Goal: Information Seeking & Learning: Learn about a topic

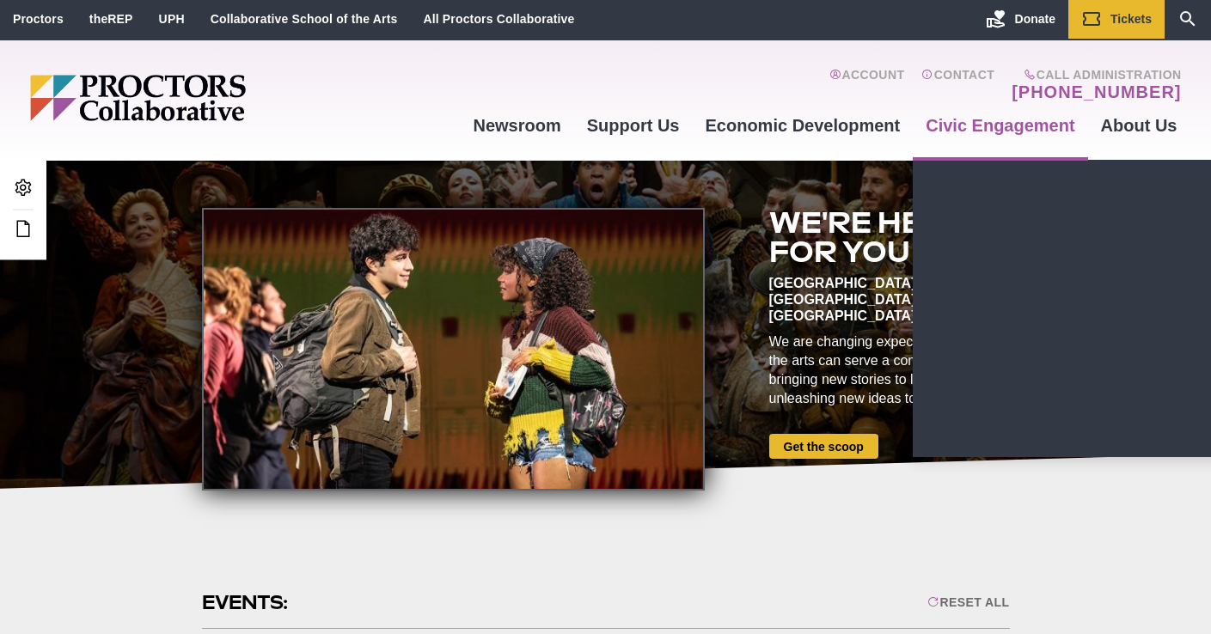
scroll to position [3, 0]
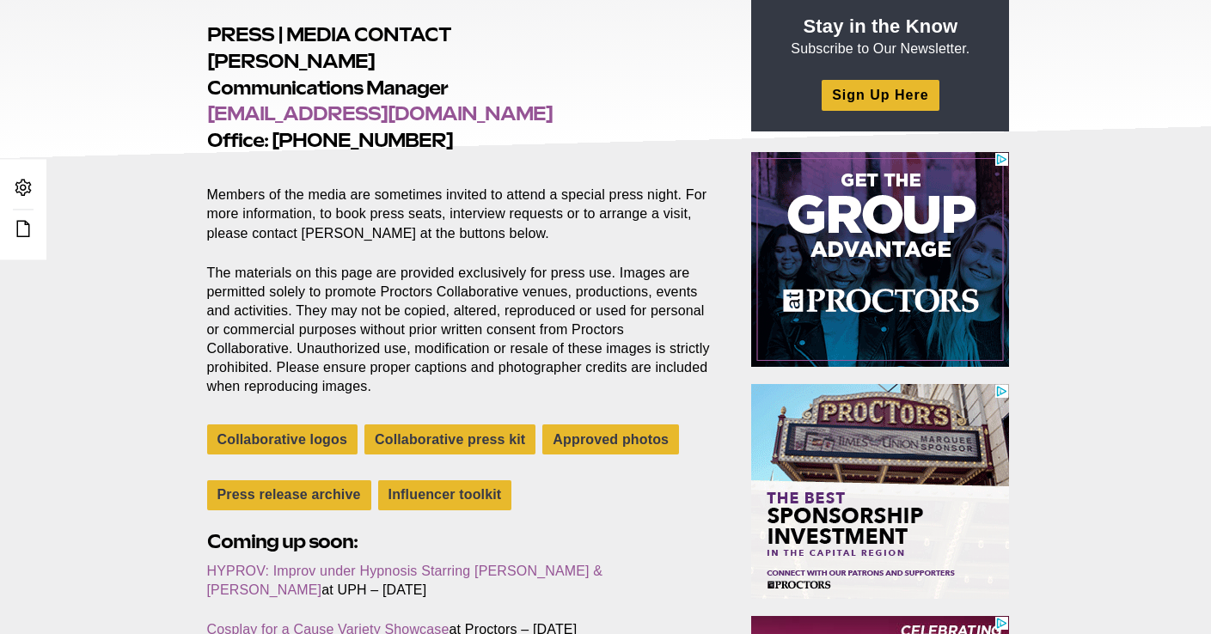
scroll to position [567, 0]
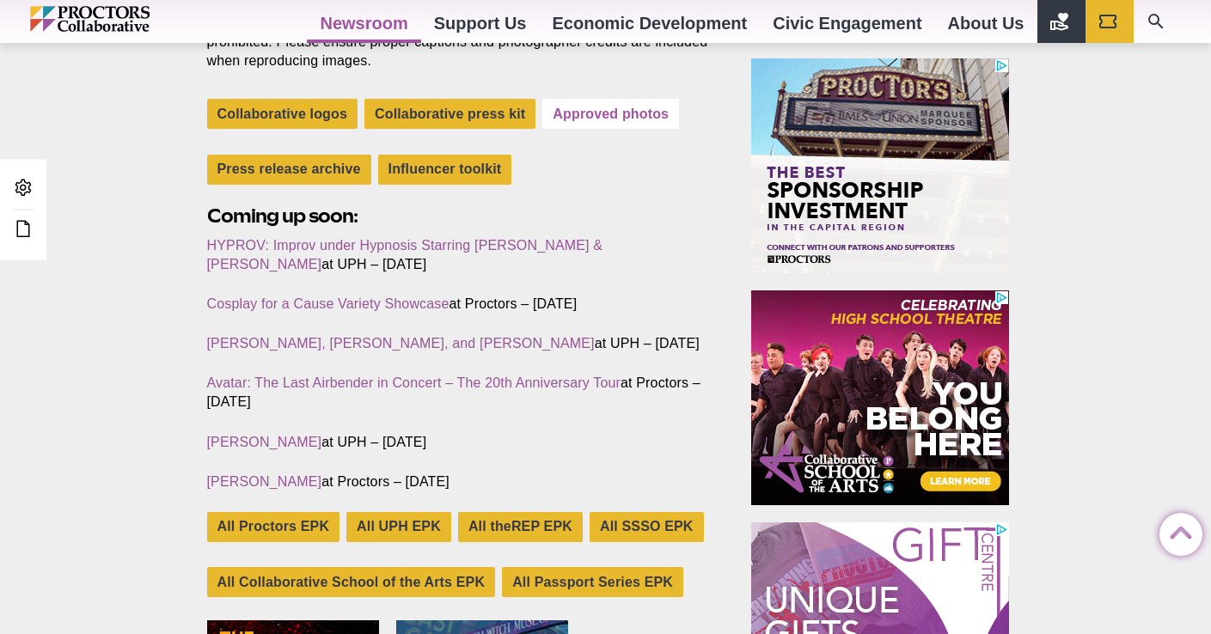
click at [639, 111] on link "Approved photos" at bounding box center [610, 114] width 137 height 30
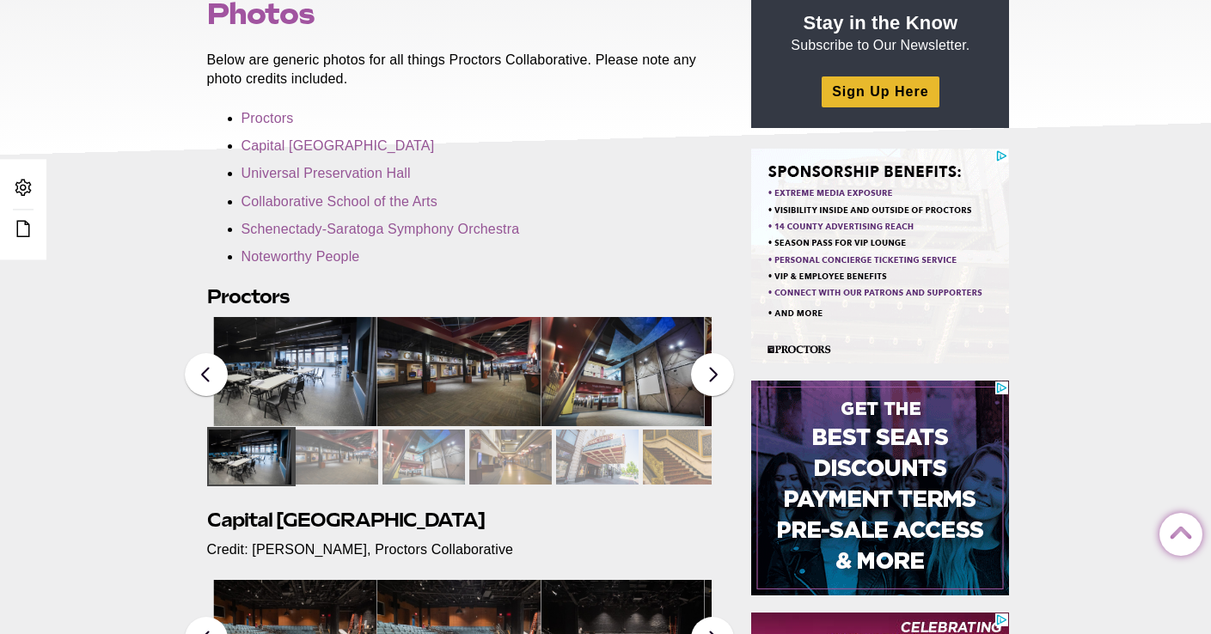
scroll to position [245, 0]
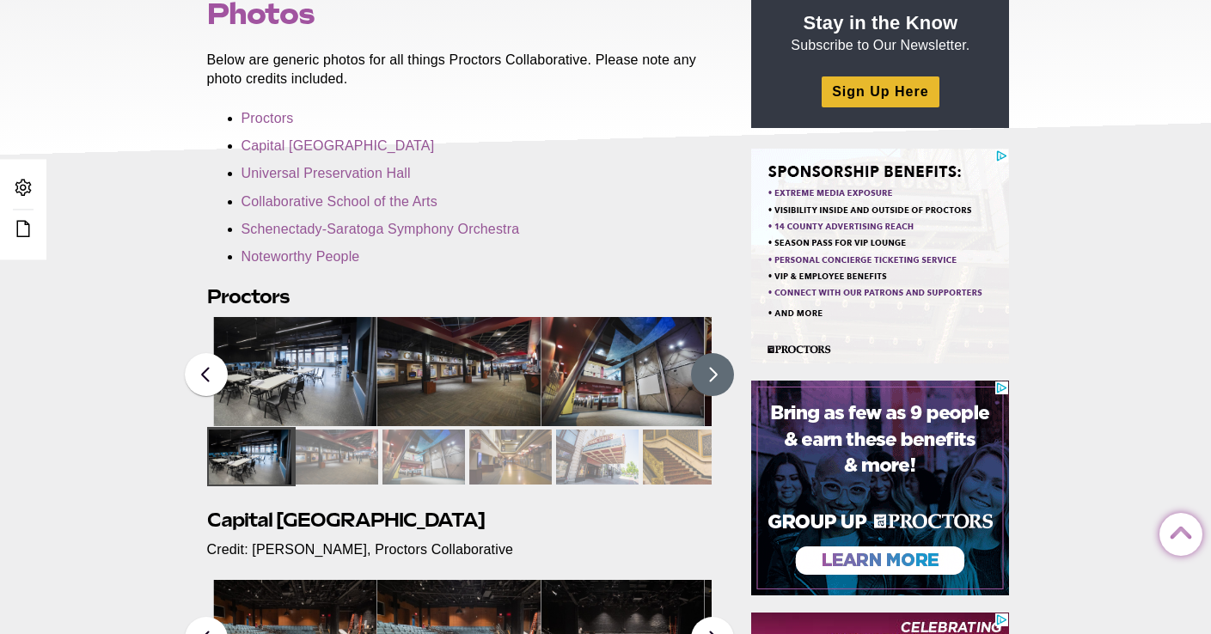
click at [724, 371] on button at bounding box center [712, 374] width 43 height 43
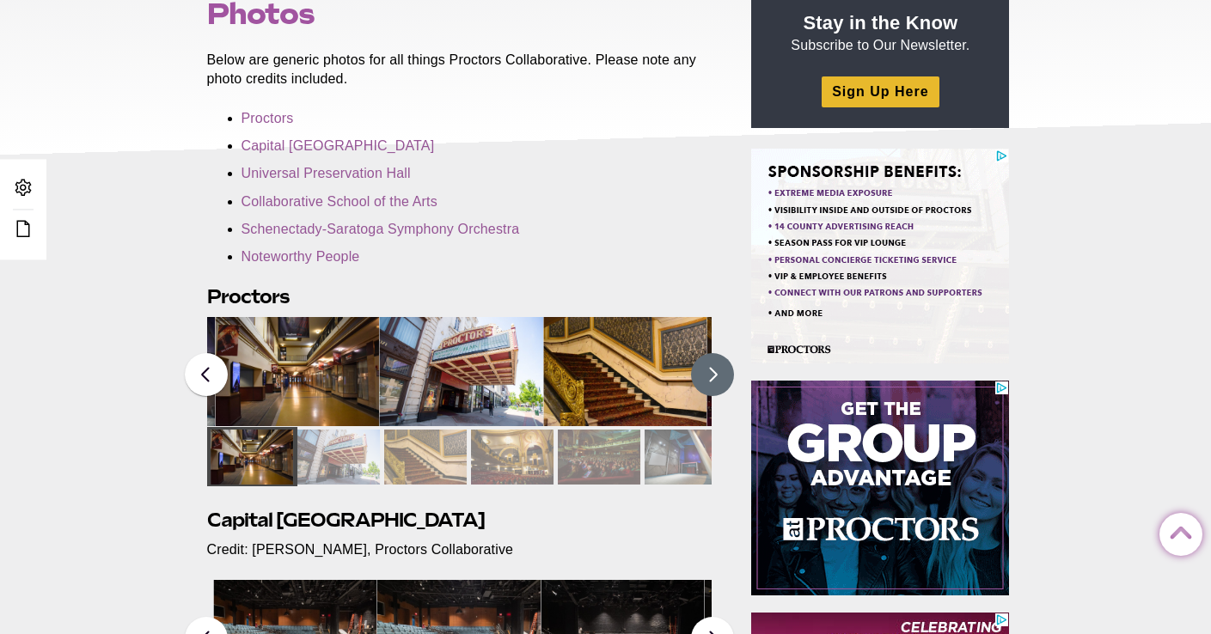
click at [722, 370] on button at bounding box center [712, 374] width 43 height 43
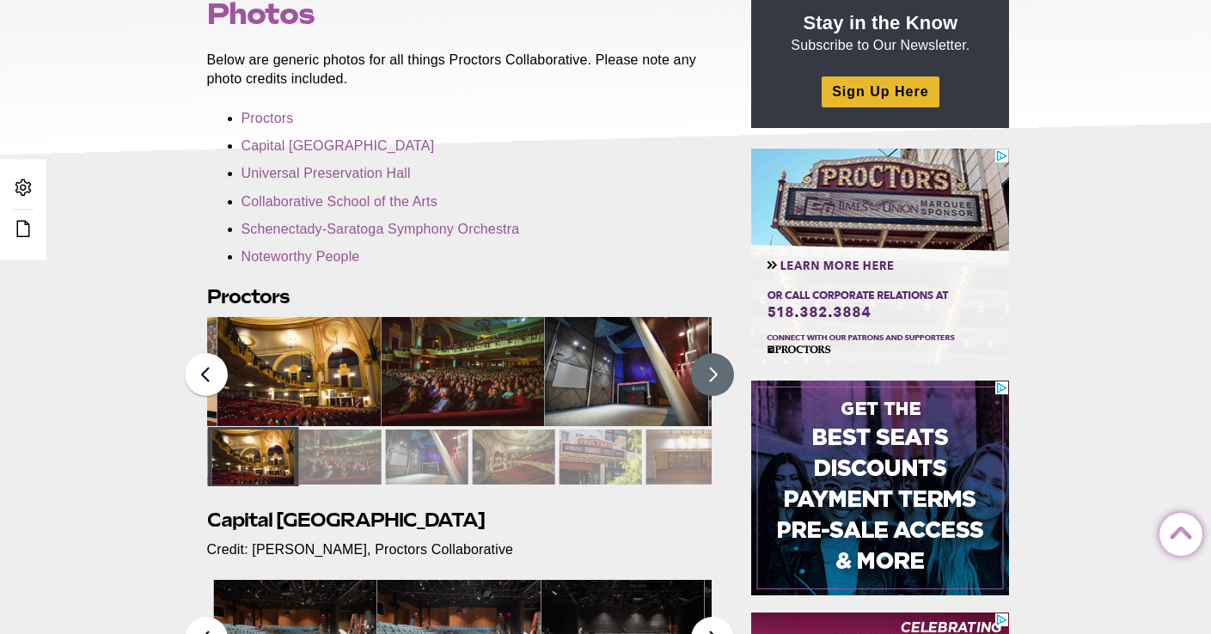
click at [722, 370] on button at bounding box center [712, 374] width 43 height 43
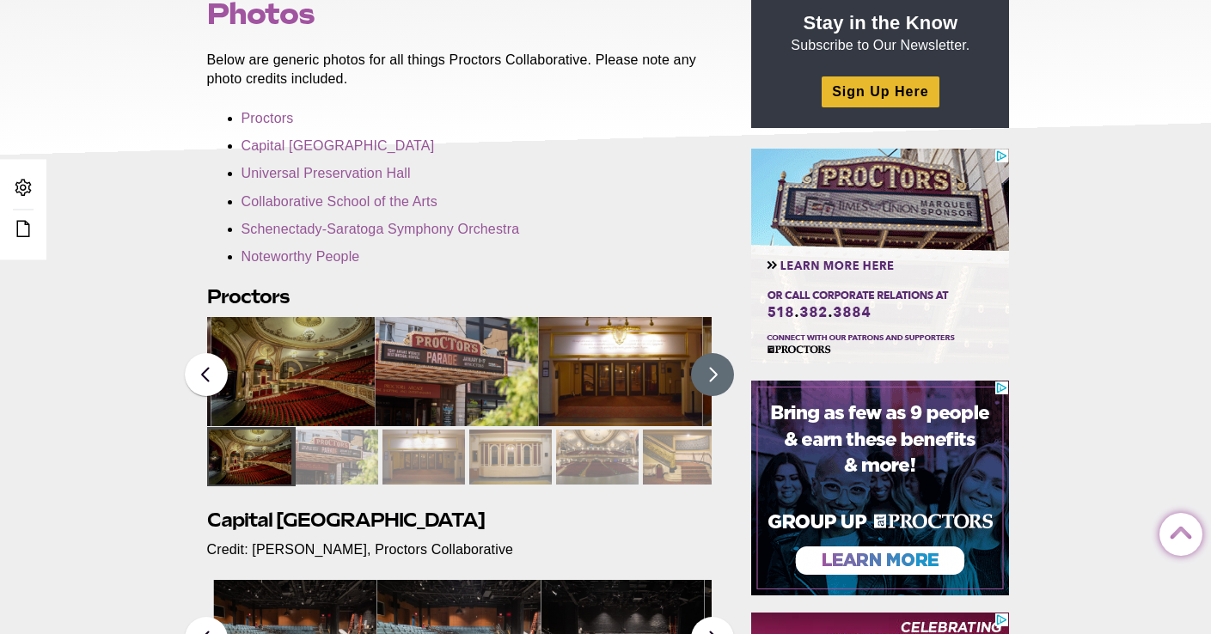
click at [722, 370] on button at bounding box center [712, 374] width 43 height 43
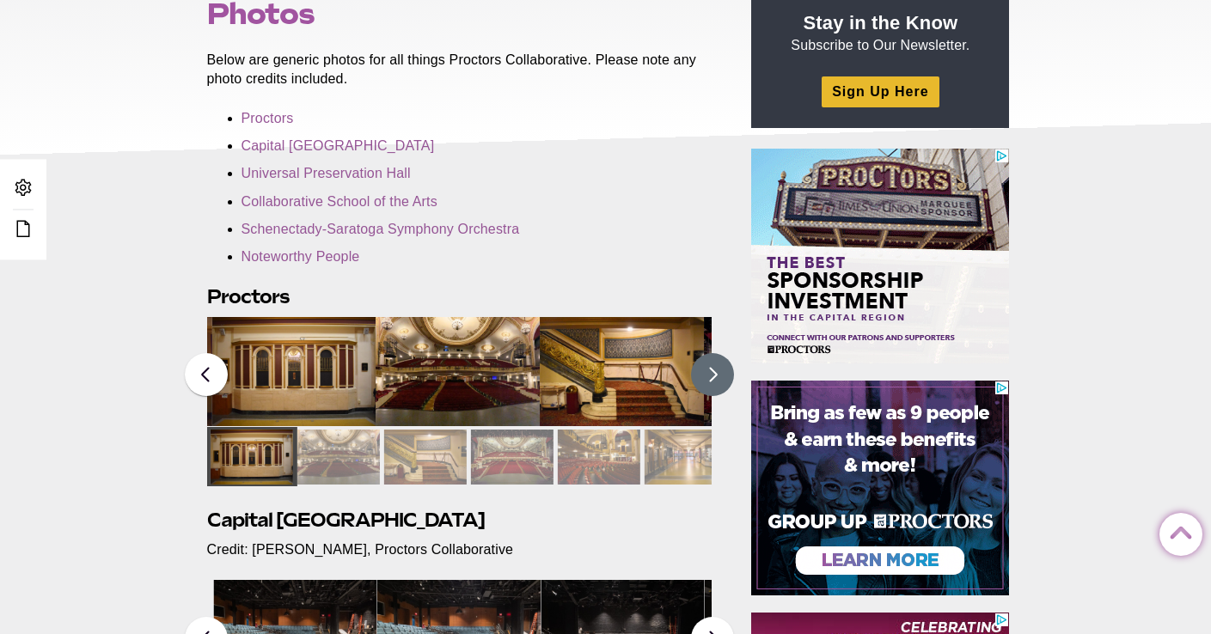
click at [722, 370] on button at bounding box center [712, 374] width 43 height 43
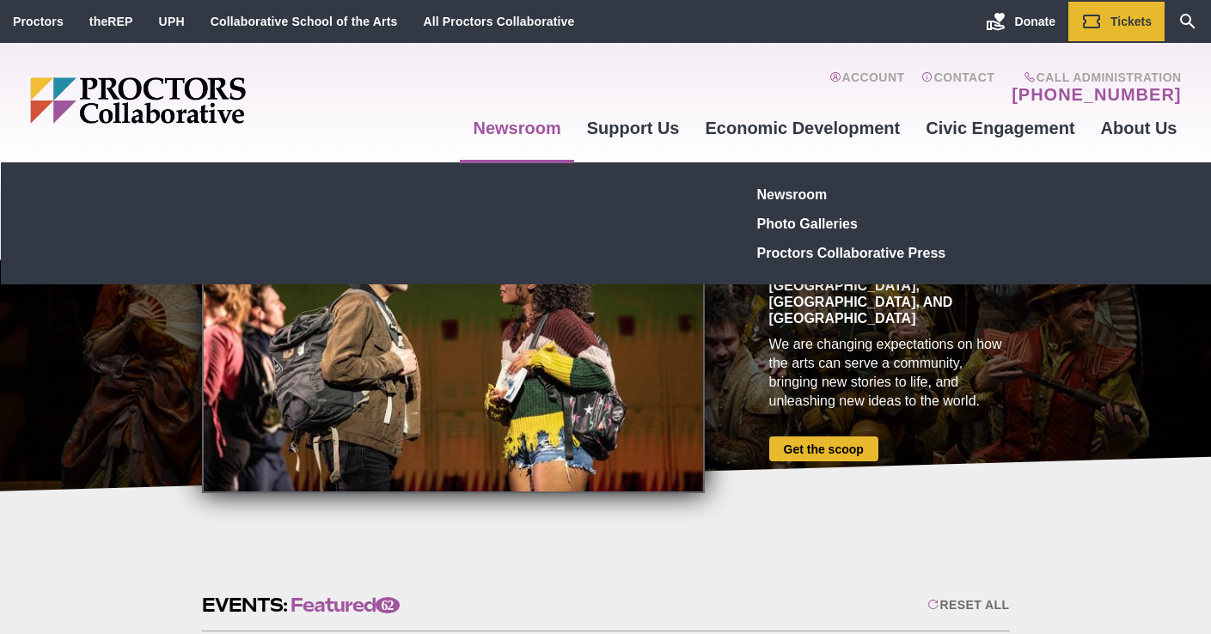
click at [530, 129] on link "Newsroom" at bounding box center [516, 128] width 113 height 46
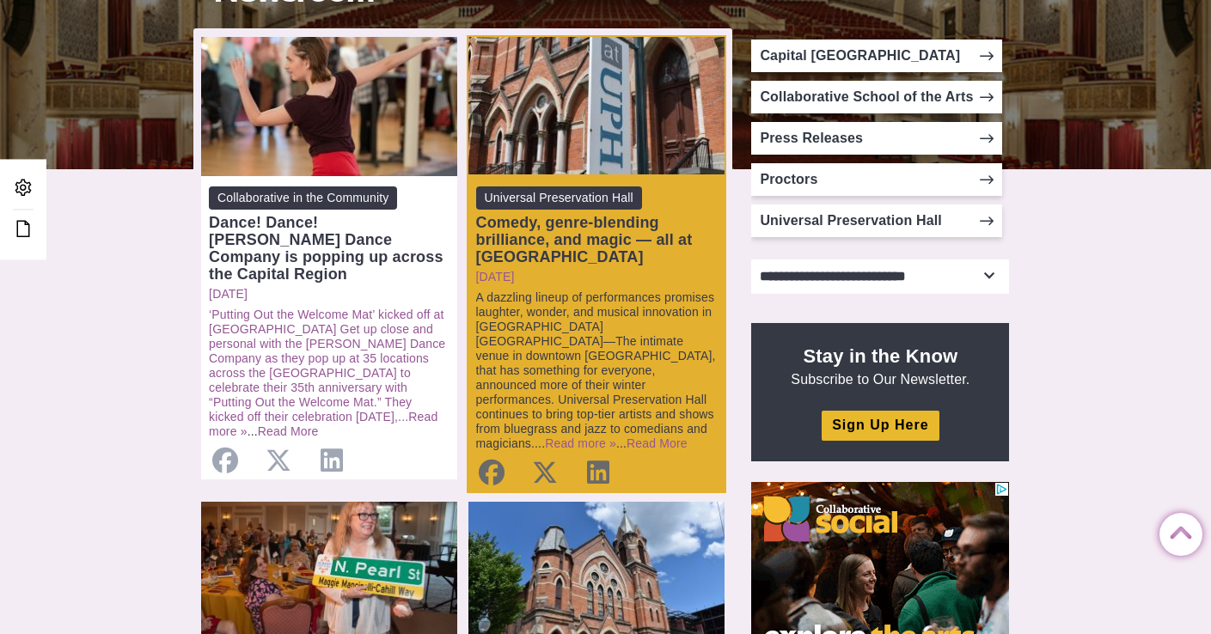
scroll to position [465, 0]
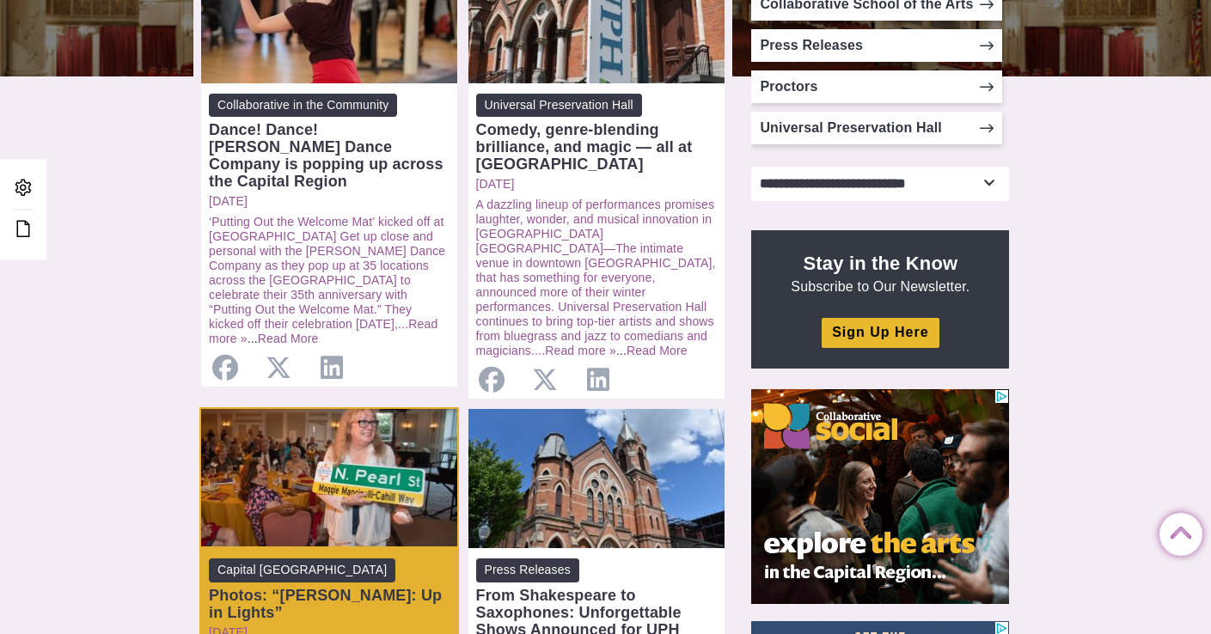
click at [351, 587] on div "Photos: “[PERSON_NAME]: Up in Lights”" at bounding box center [329, 604] width 241 height 34
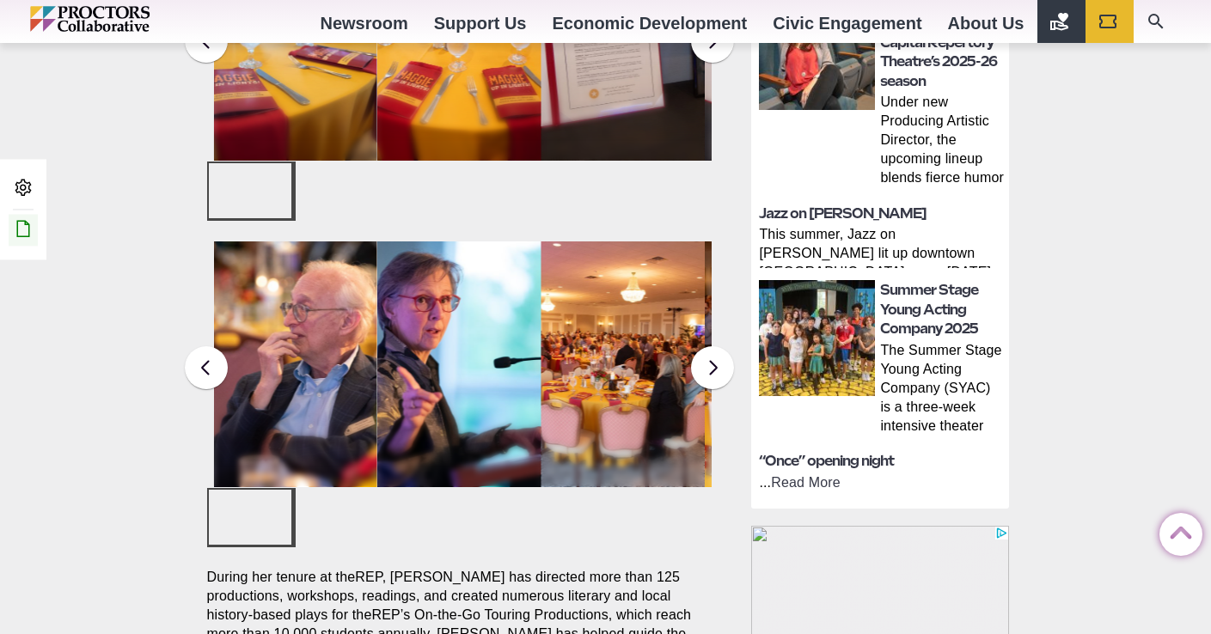
click at [24, 235] on icon at bounding box center [23, 228] width 21 height 21
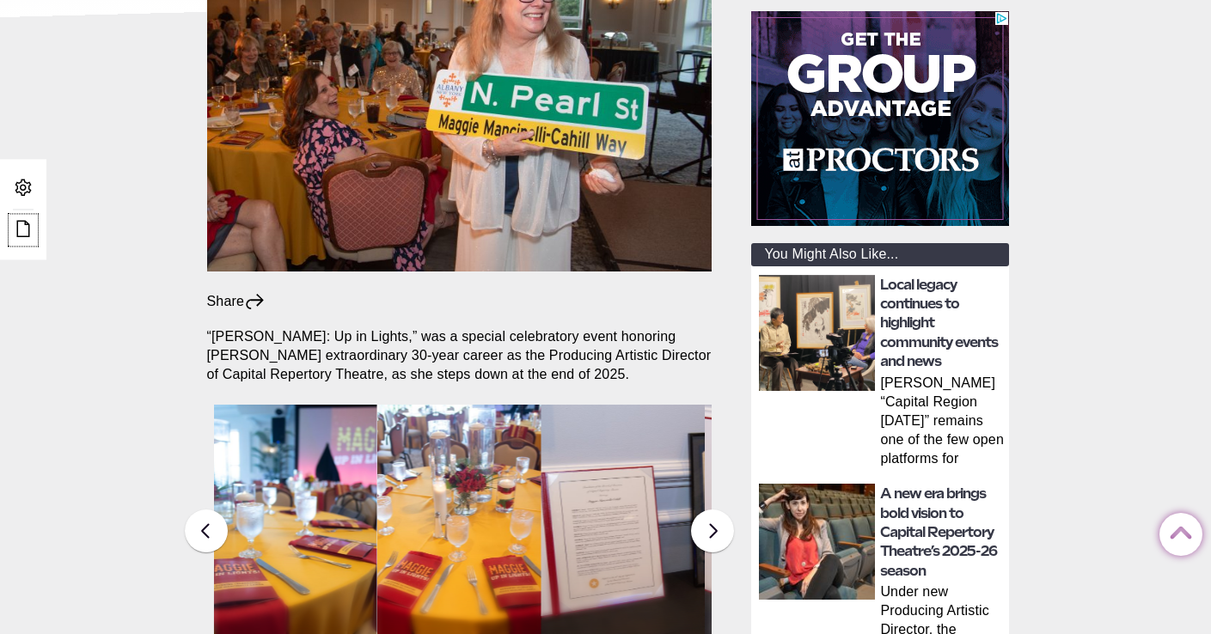
scroll to position [589, 0]
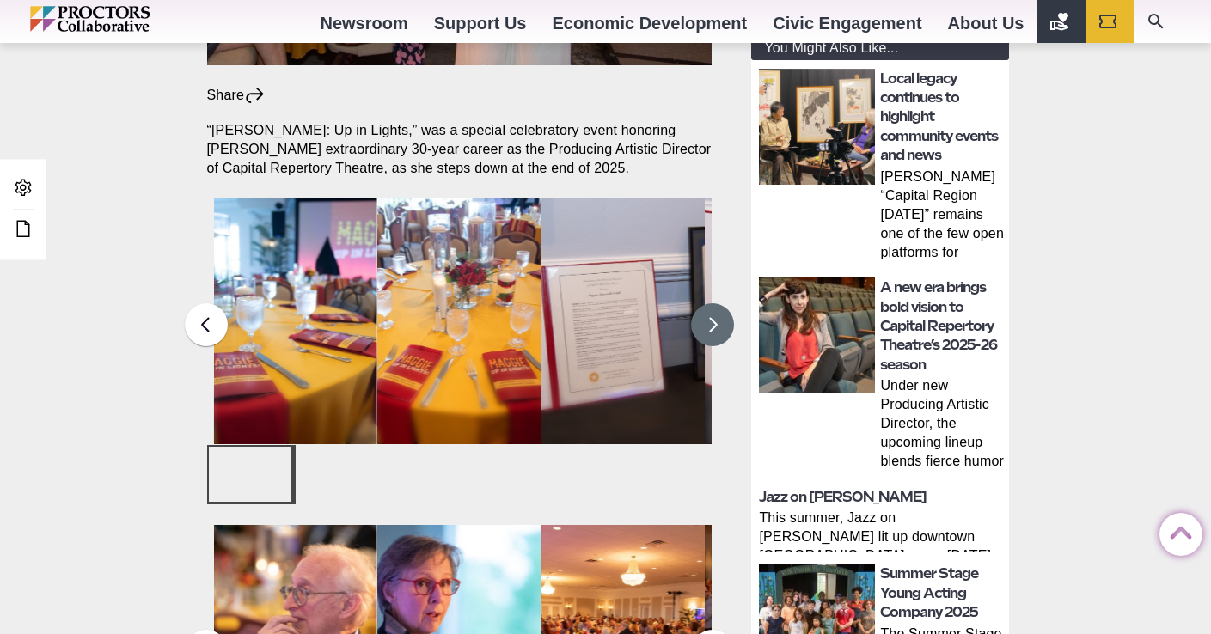
click at [721, 303] on button at bounding box center [712, 324] width 43 height 43
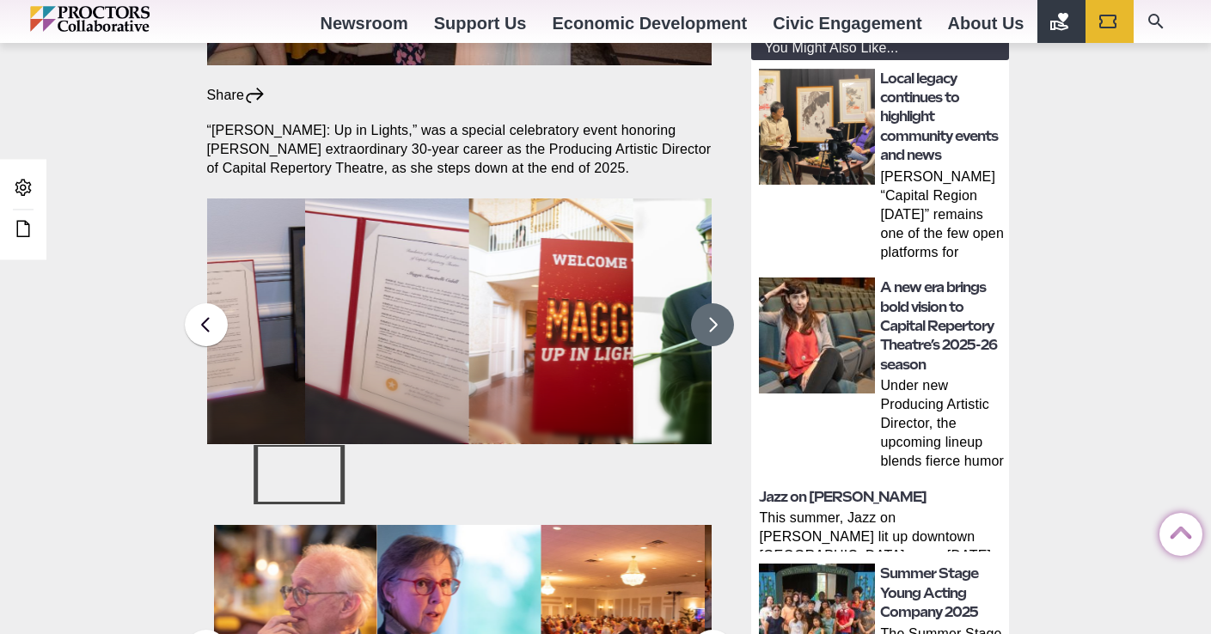
click at [718, 303] on button at bounding box center [712, 324] width 43 height 43
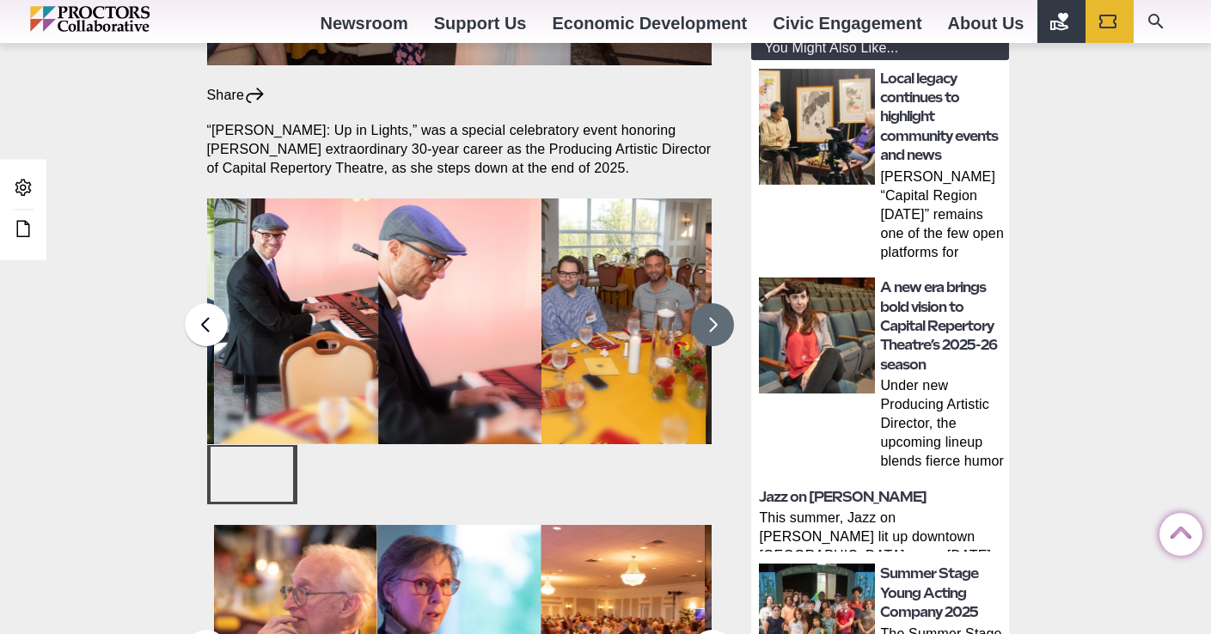
click at [718, 303] on button at bounding box center [712, 324] width 43 height 43
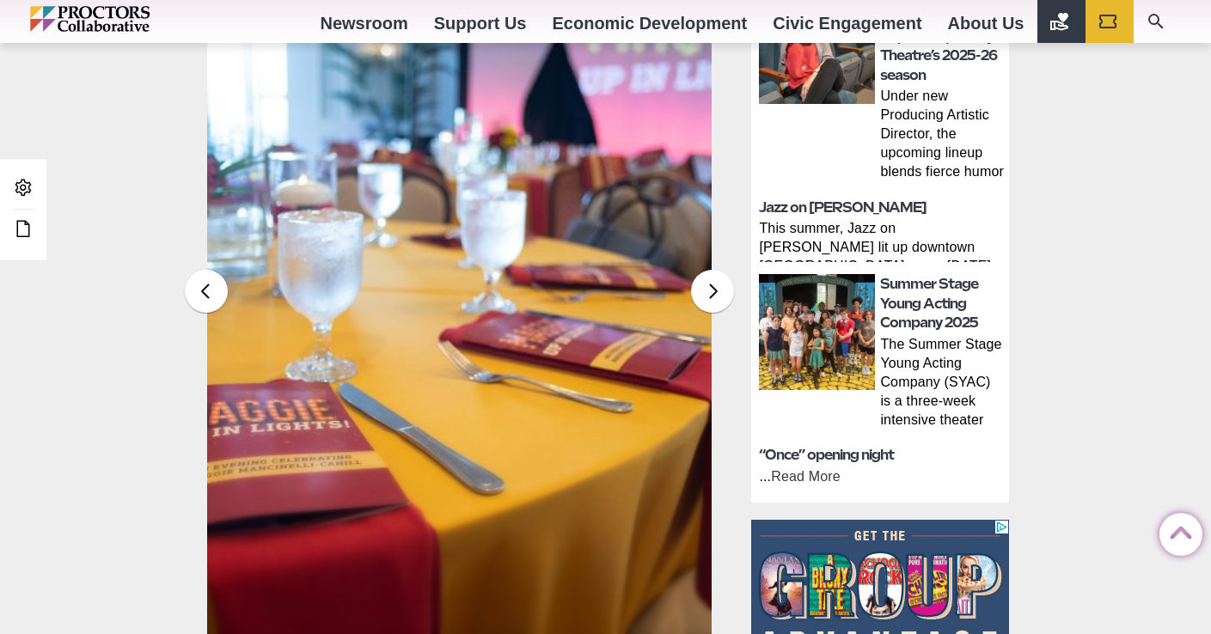
scroll to position [882, 0]
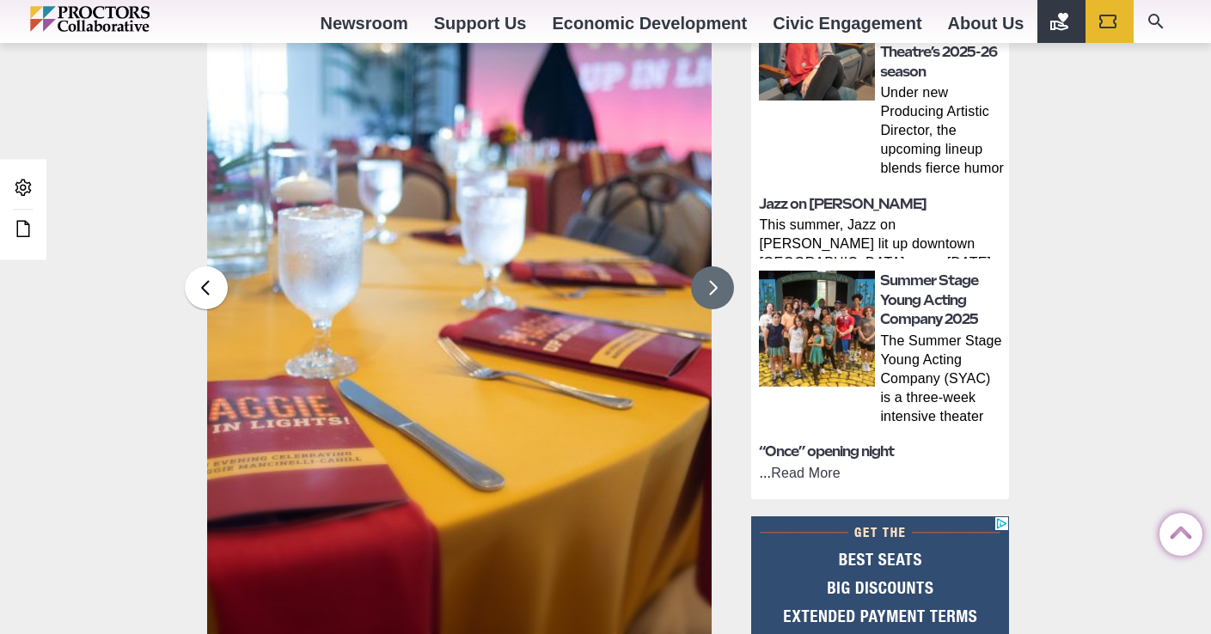
click at [696, 266] on button at bounding box center [712, 287] width 43 height 43
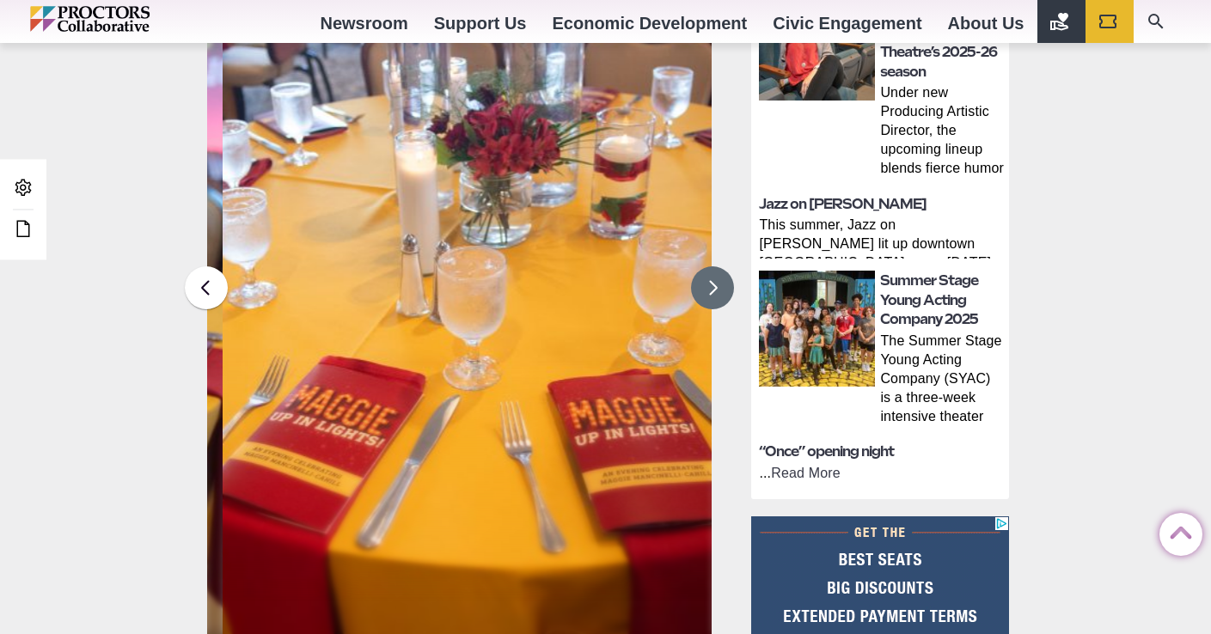
click at [696, 266] on button at bounding box center [712, 287] width 43 height 43
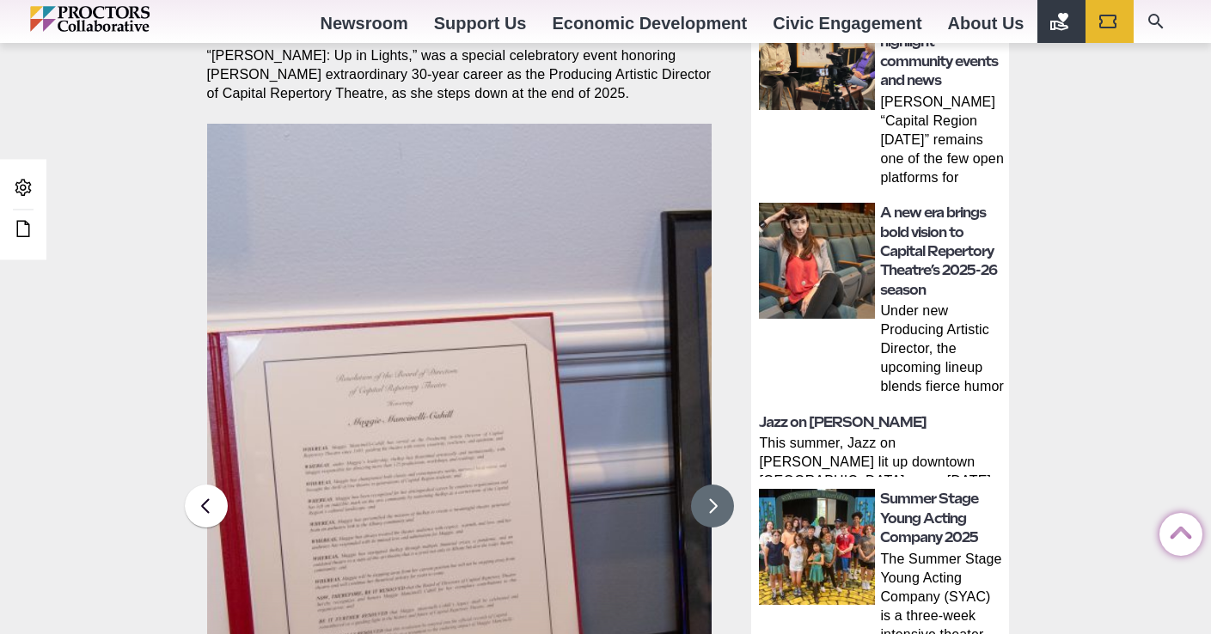
scroll to position [663, 0]
click at [712, 486] on button at bounding box center [712, 507] width 43 height 43
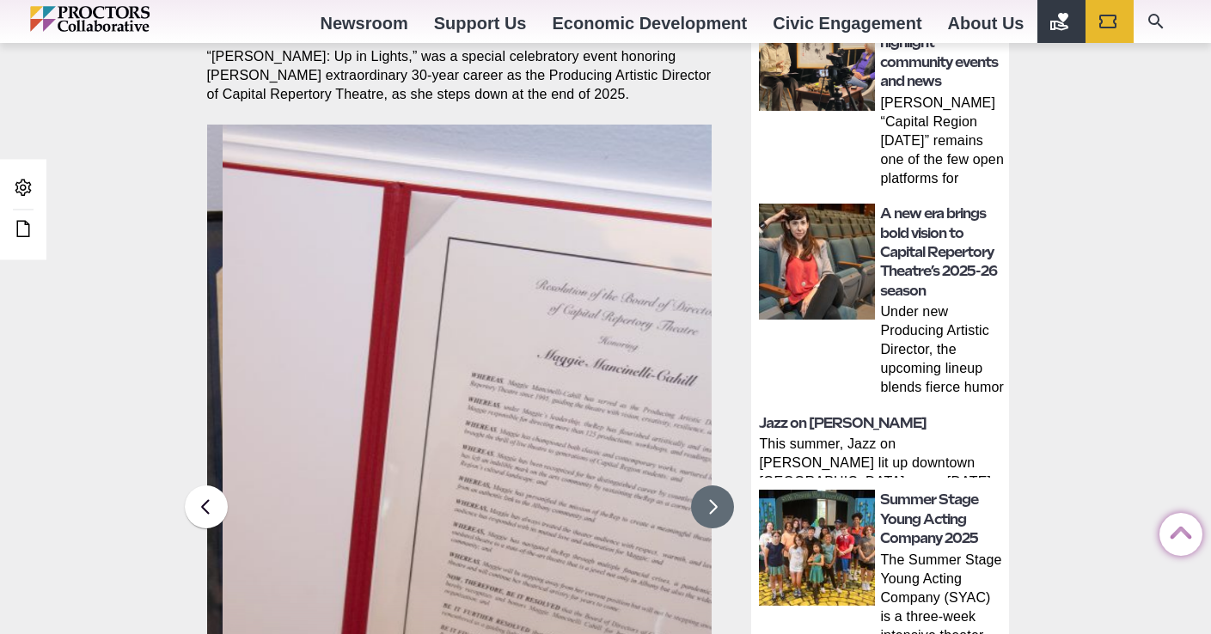
click at [712, 486] on button at bounding box center [712, 507] width 43 height 43
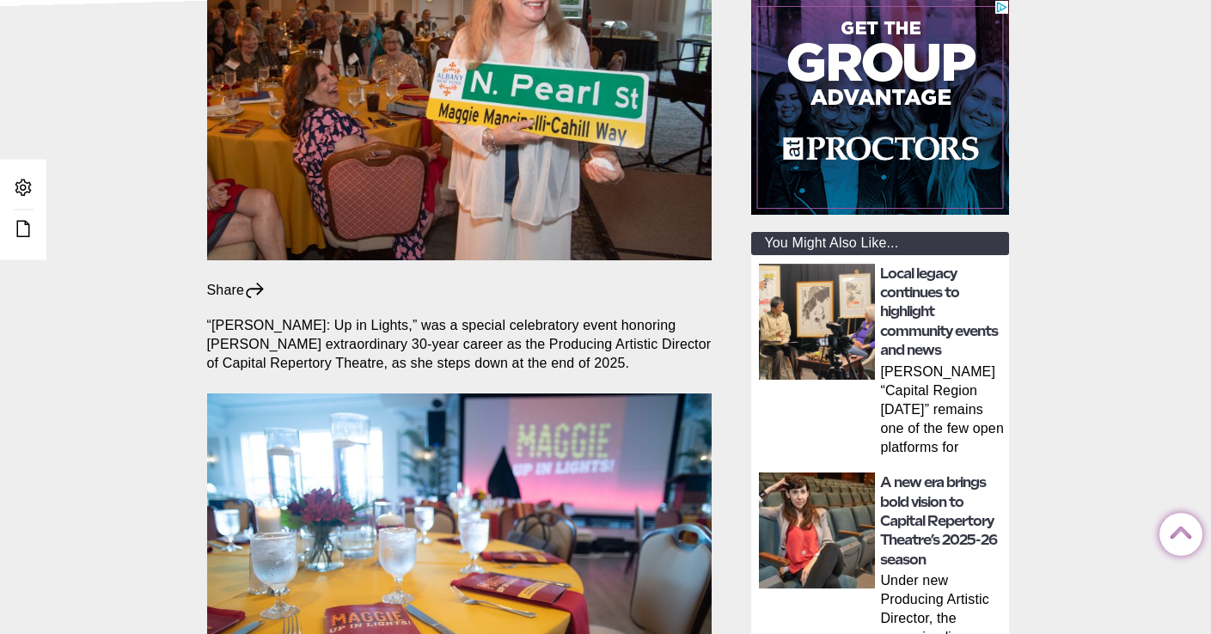
scroll to position [188, 0]
